Goal: Task Accomplishment & Management: Use online tool/utility

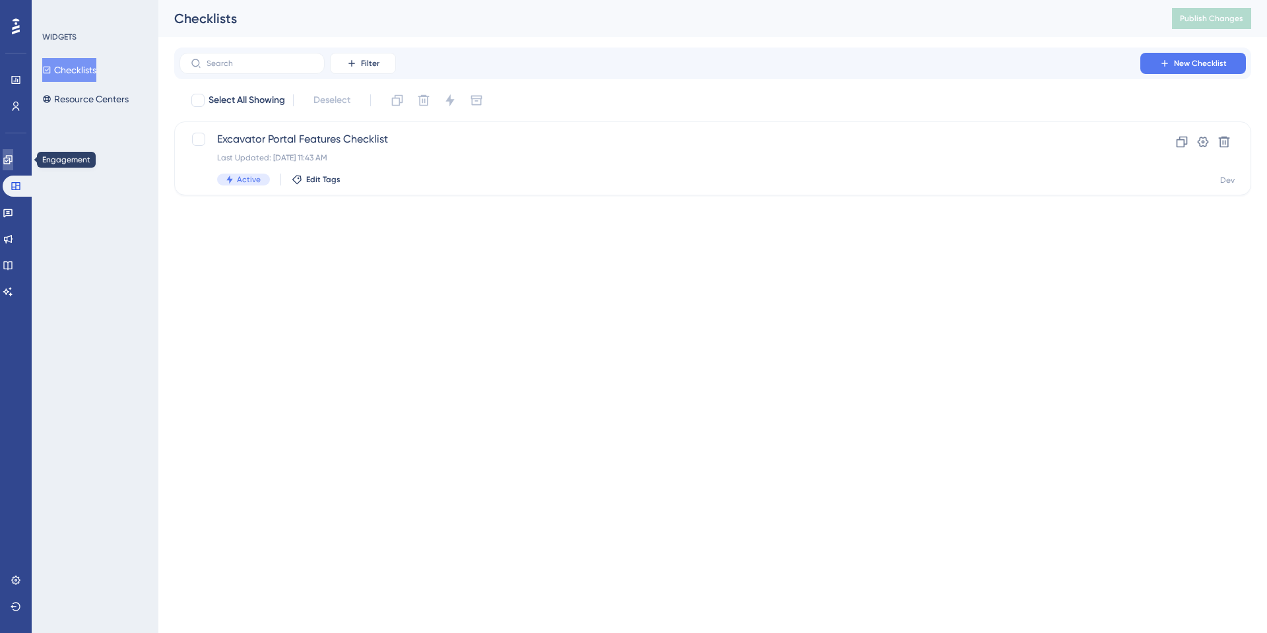
click at [12, 162] on icon at bounding box center [7, 159] width 9 height 9
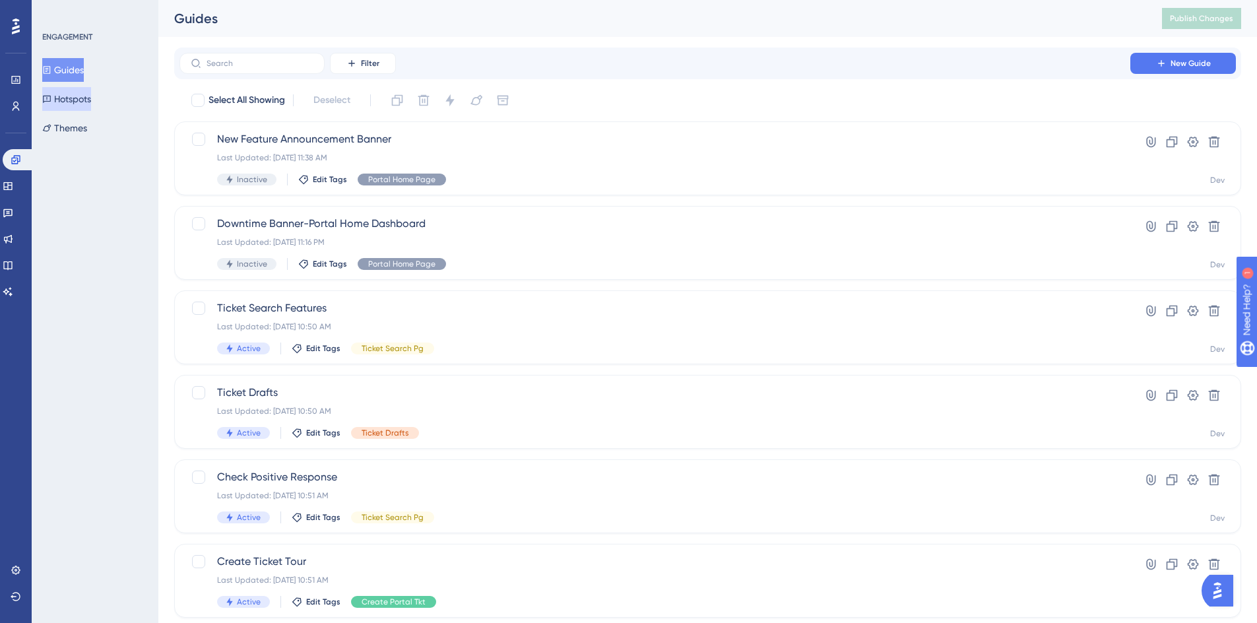
click at [65, 92] on button "Hotspots" at bounding box center [66, 99] width 49 height 24
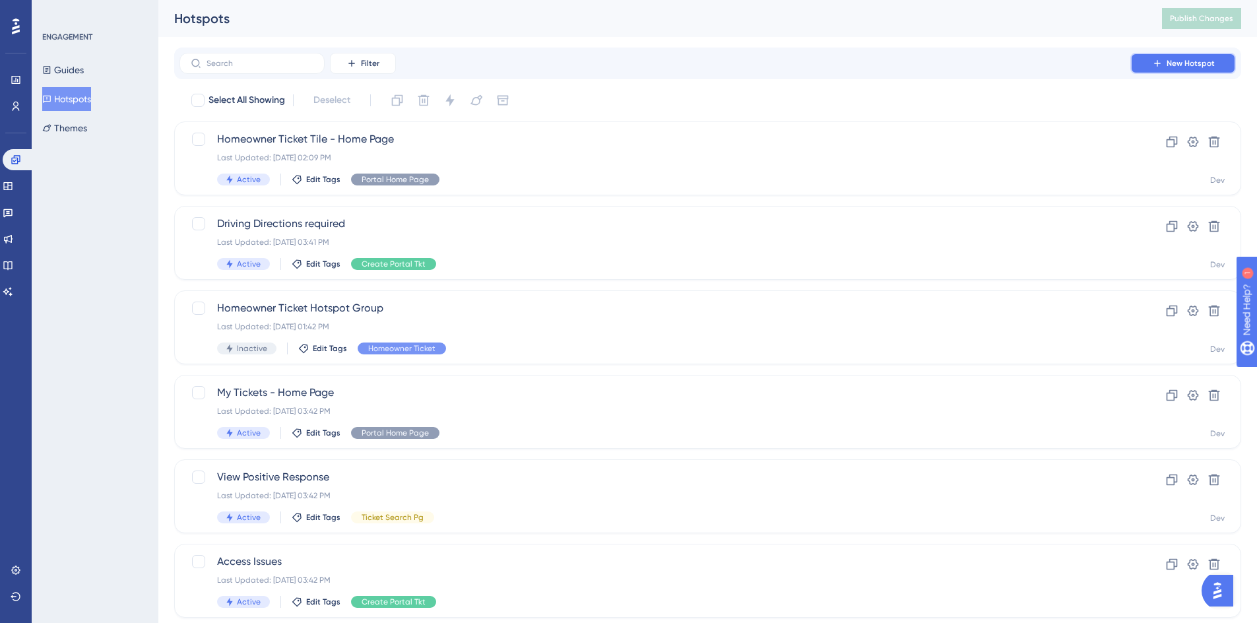
click at [1170, 60] on span "New Hotspot" at bounding box center [1191, 63] width 48 height 11
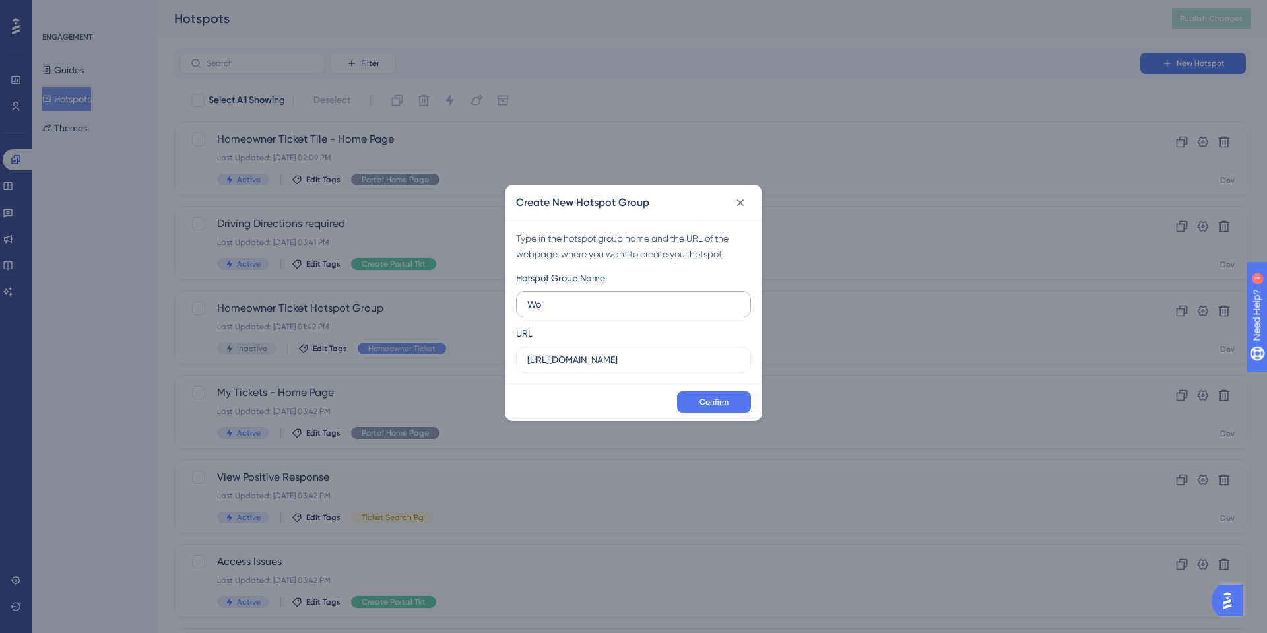
type input "W"
click at [527, 302] on input "Drops Hotspot" at bounding box center [633, 304] width 212 height 15
type input "Drops Hotspot"
click at [740, 203] on icon at bounding box center [740, 202] width 7 height 7
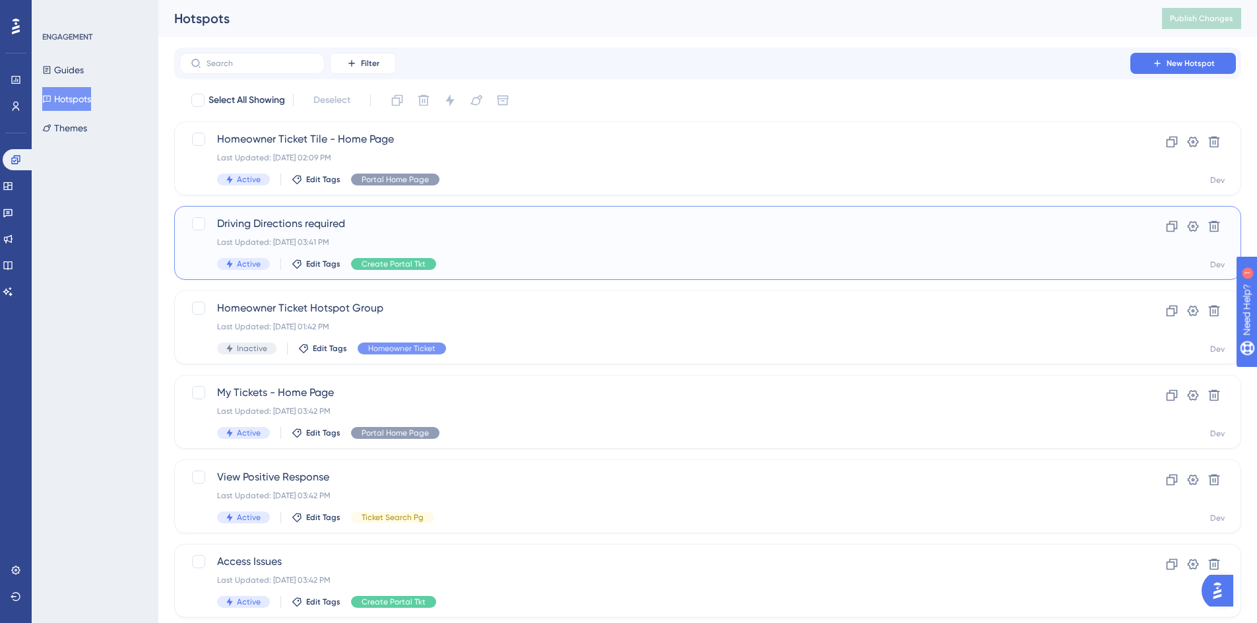
click at [291, 220] on span "Driving Directions required" at bounding box center [655, 224] width 876 height 16
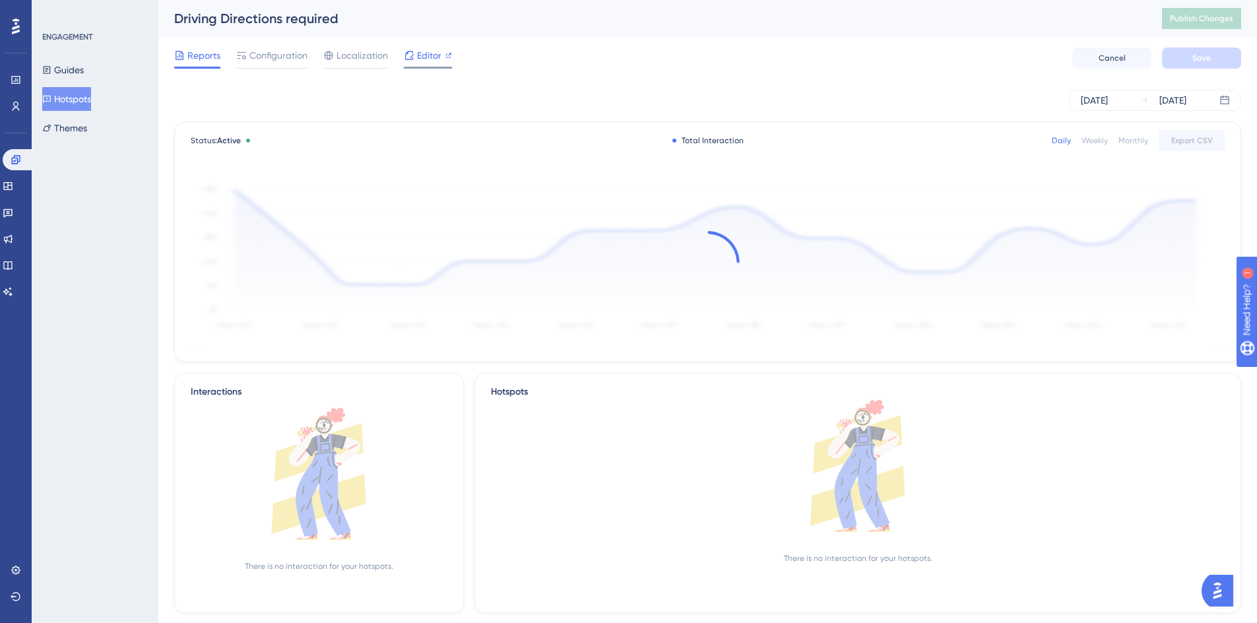
click at [426, 51] on span "Editor" at bounding box center [429, 56] width 24 height 16
